Goal: Task Accomplishment & Management: Complete application form

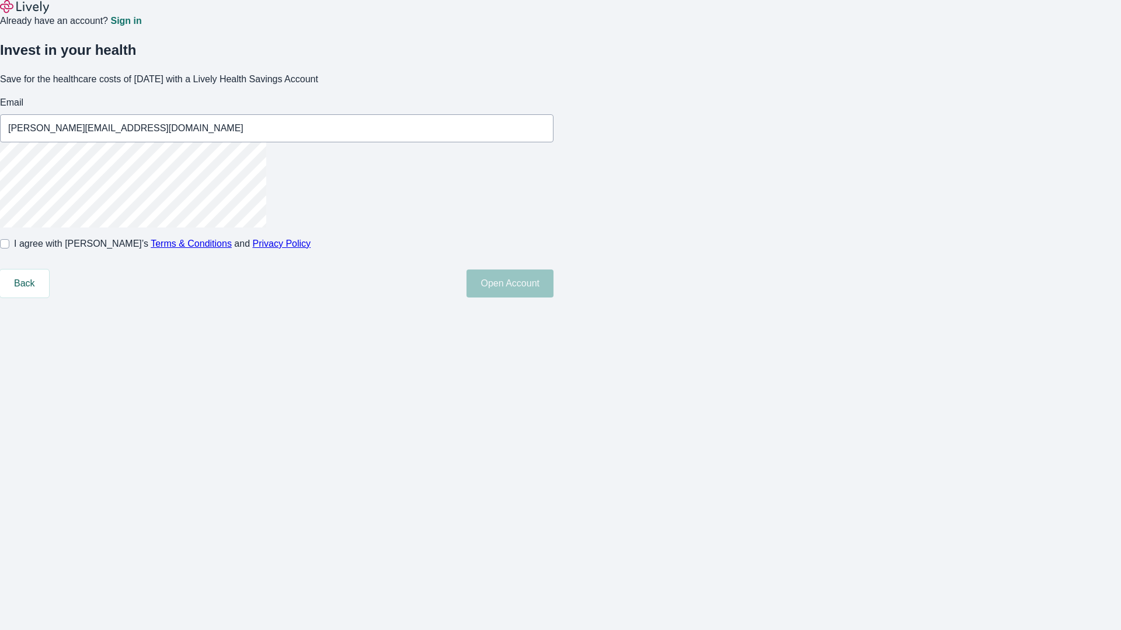
click at [9, 249] on input "I agree with Lively’s Terms & Conditions and Privacy Policy" at bounding box center [4, 243] width 9 height 9
checkbox input "true"
click at [553, 298] on button "Open Account" at bounding box center [509, 284] width 87 height 28
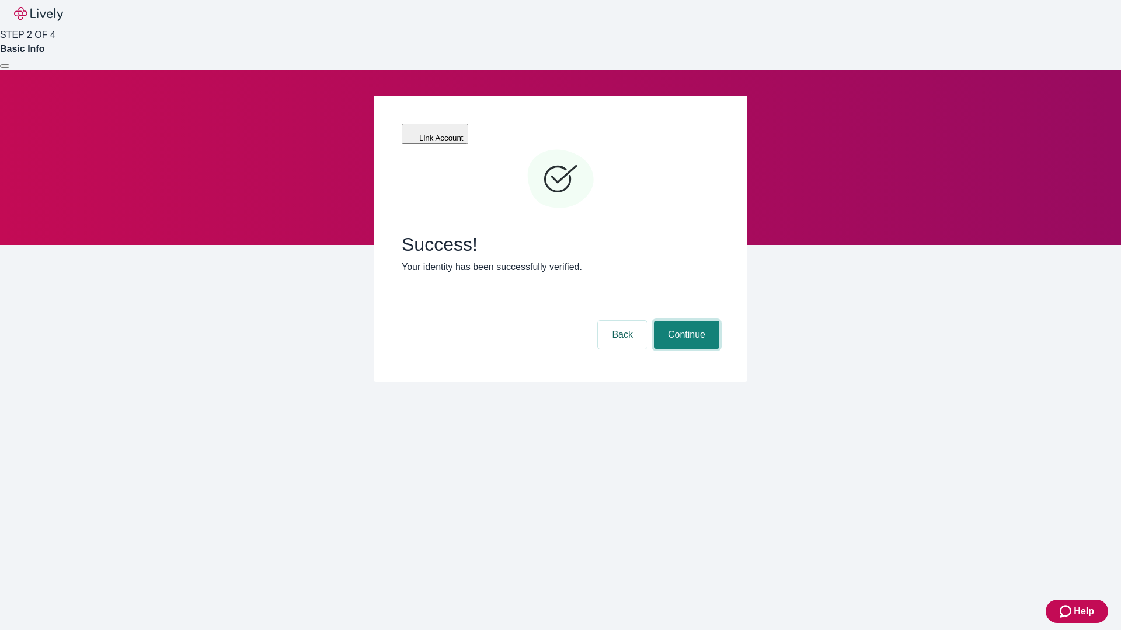
click at [685, 321] on button "Continue" at bounding box center [686, 335] width 65 height 28
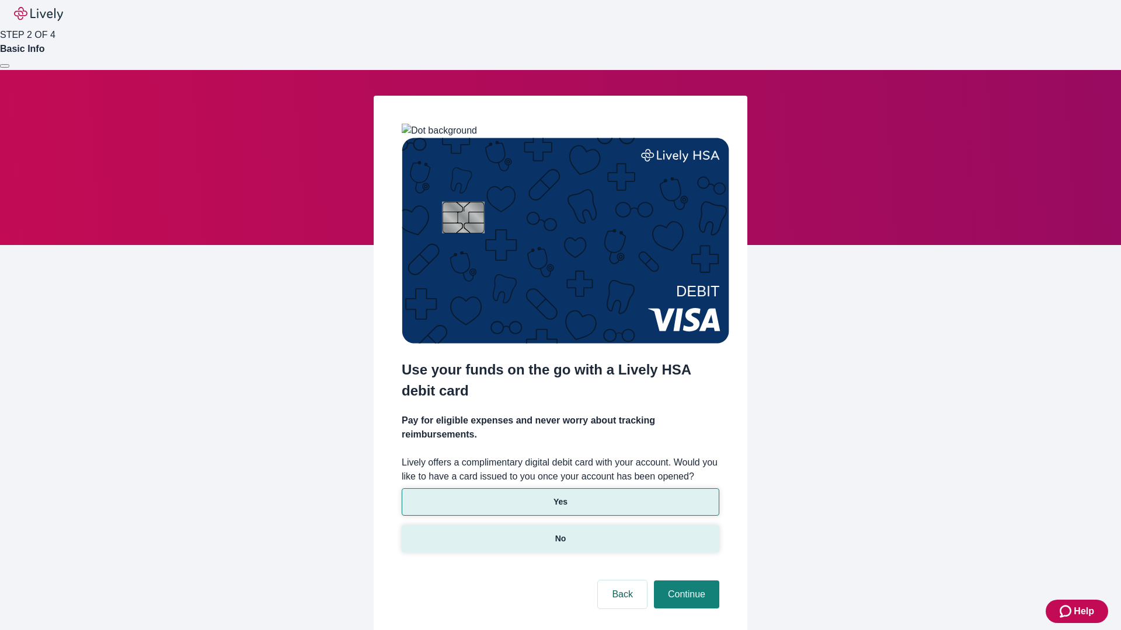
click at [560, 533] on p "No" at bounding box center [560, 539] width 11 height 12
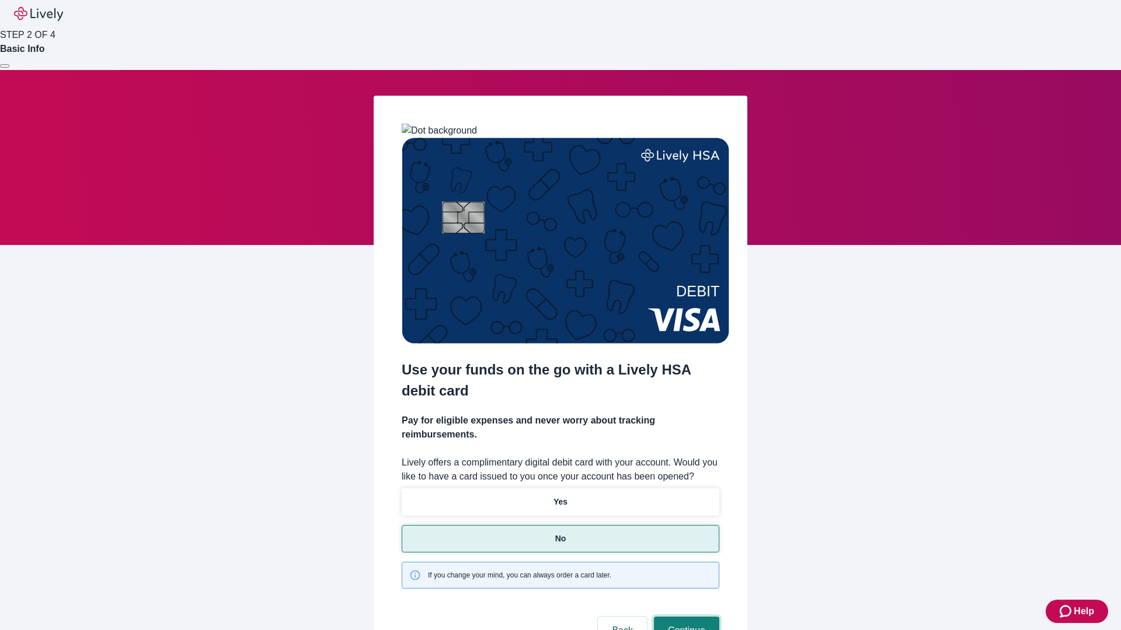
click at [685, 617] on button "Continue" at bounding box center [686, 631] width 65 height 28
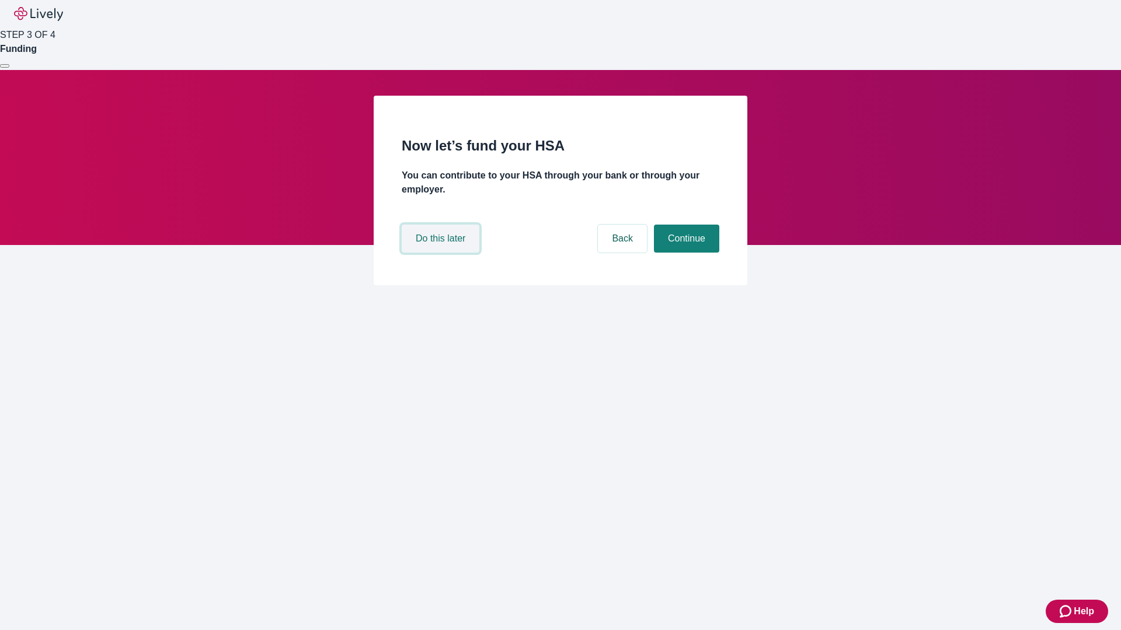
click at [442, 253] on button "Do this later" at bounding box center [441, 239] width 78 height 28
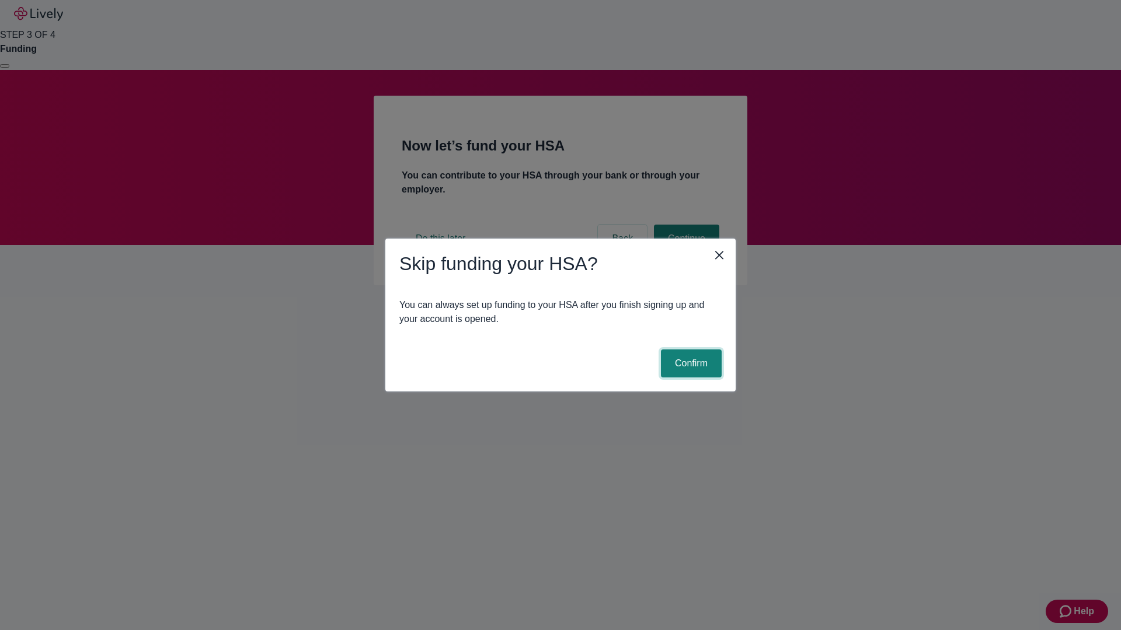
click at [689, 364] on button "Confirm" at bounding box center [691, 364] width 61 height 28
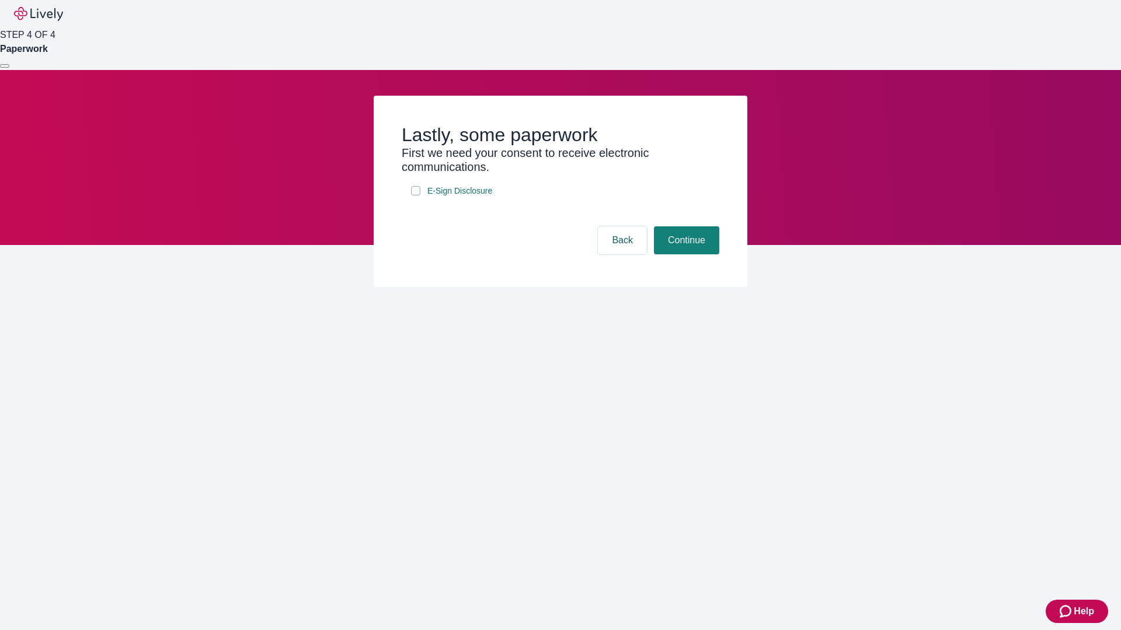
click at [416, 196] on input "E-Sign Disclosure" at bounding box center [415, 190] width 9 height 9
checkbox input "true"
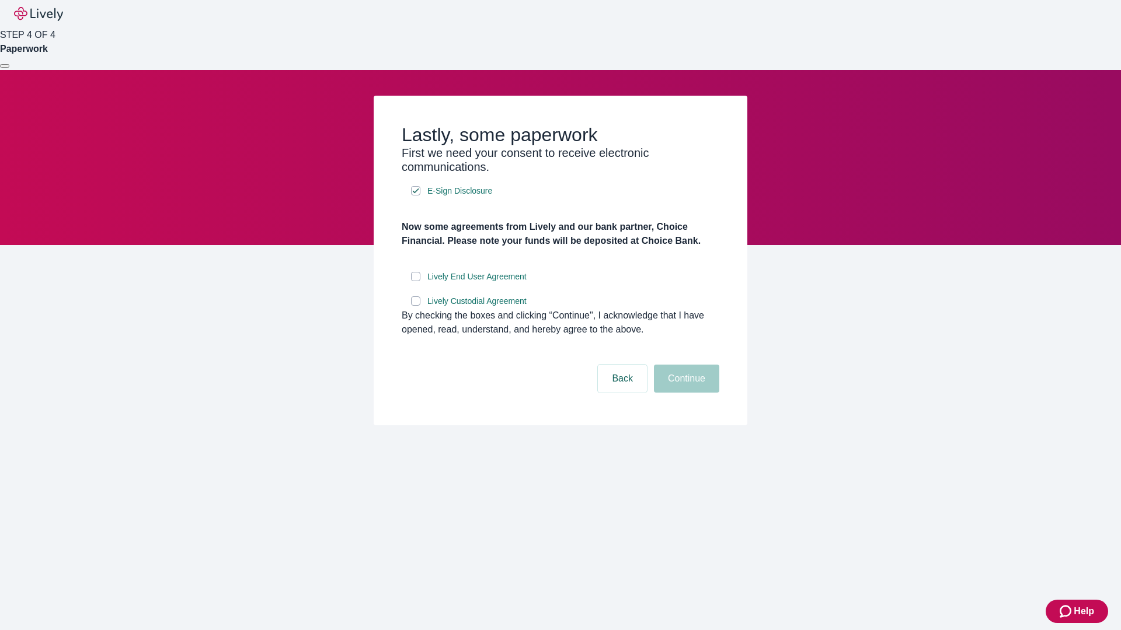
click at [416, 281] on input "Lively End User Agreement" at bounding box center [415, 276] width 9 height 9
checkbox input "true"
click at [416, 306] on input "Lively Custodial Agreement" at bounding box center [415, 301] width 9 height 9
checkbox input "true"
click at [685, 393] on button "Continue" at bounding box center [686, 379] width 65 height 28
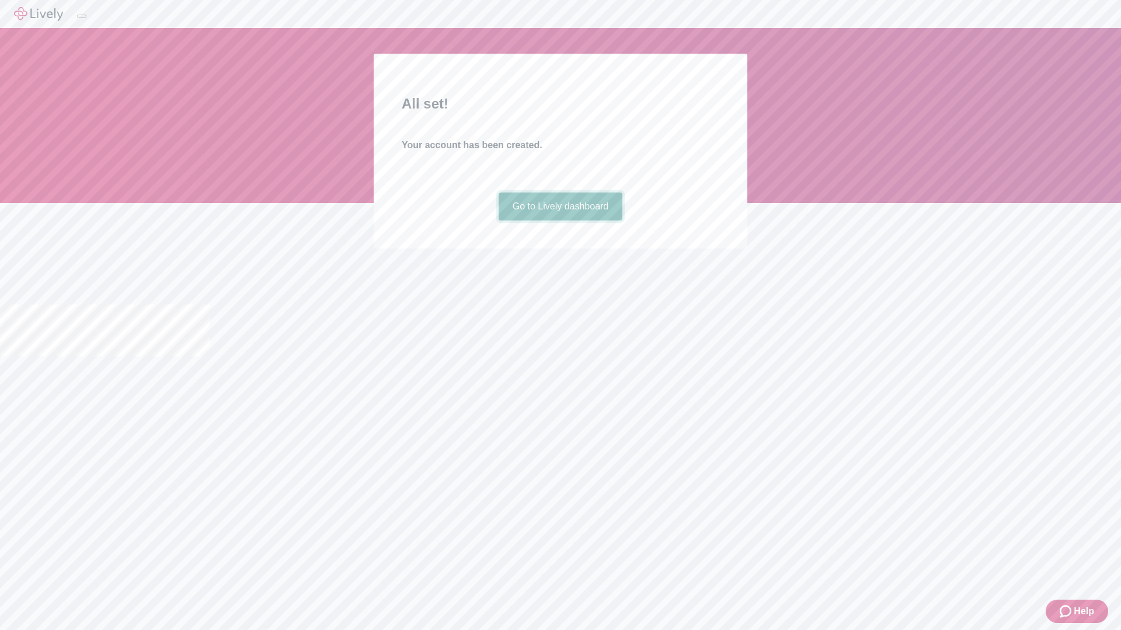
click at [560, 221] on link "Go to Lively dashboard" at bounding box center [561, 207] width 124 height 28
